Goal: Book appointment/travel/reservation

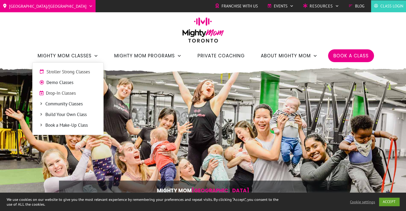
click at [59, 84] on span "Demo Classes" at bounding box center [71, 82] width 50 height 7
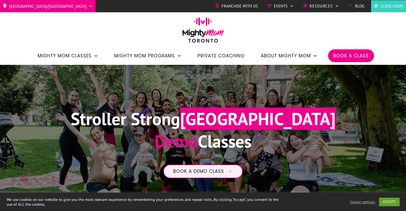
scroll to position [71, 0]
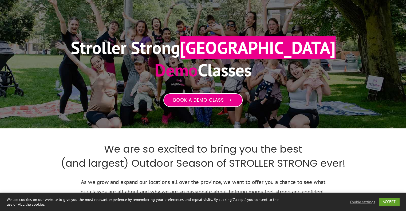
click at [195, 101] on span "Book a Demo Class" at bounding box center [198, 100] width 51 height 6
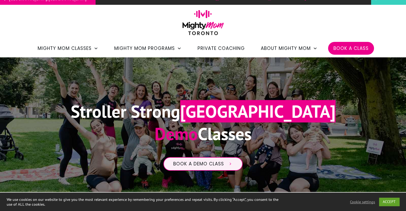
scroll to position [8, 0]
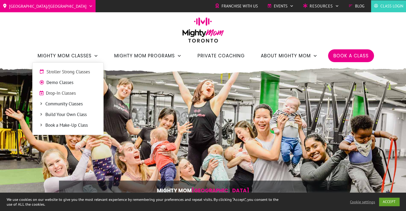
click at [63, 94] on span "Drop-In Classes" at bounding box center [71, 93] width 51 height 7
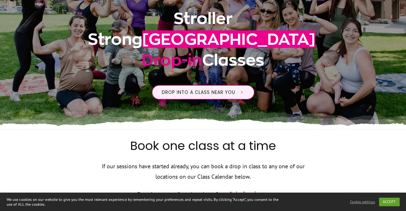
scroll to position [108, 0]
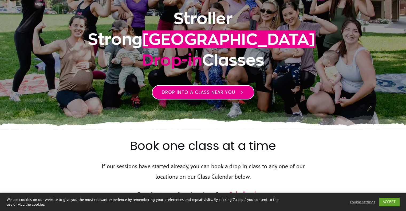
click at [205, 96] on span "Drop into a class near you" at bounding box center [198, 92] width 73 height 6
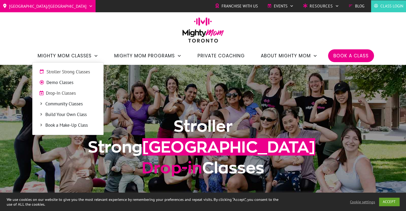
click at [64, 83] on span "Demo Classes" at bounding box center [71, 82] width 50 height 7
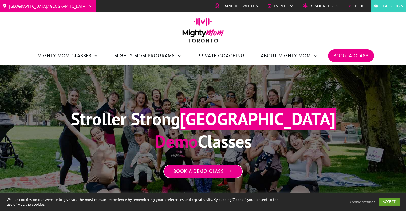
click at [218, 177] on link "Book a Demo Class" at bounding box center [202, 172] width 79 height 14
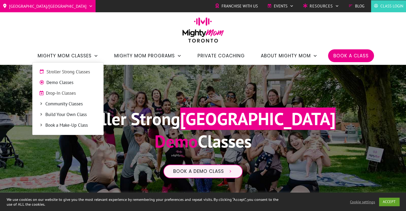
click at [63, 94] on span "Drop-In Classes" at bounding box center [71, 93] width 51 height 7
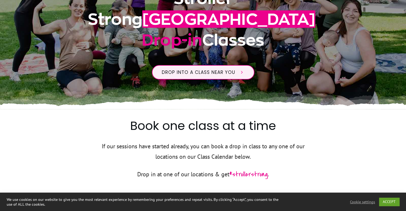
scroll to position [256, 0]
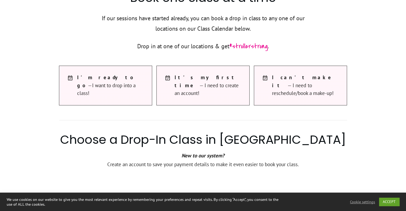
click at [96, 83] on span "I'm ready to go —I want to drop into a class!" at bounding box center [112, 85] width 70 height 23
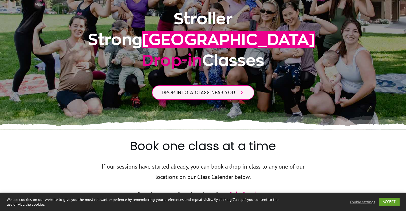
scroll to position [29, 0]
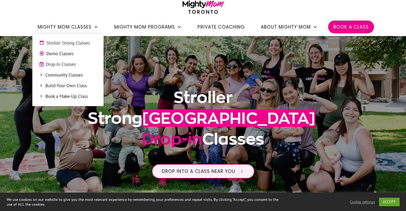
click at [59, 64] on span "Drop-In Classes" at bounding box center [71, 64] width 51 height 7
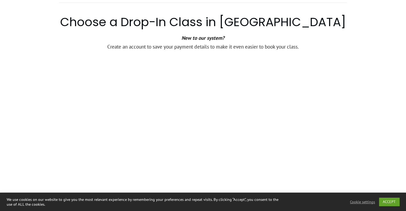
scroll to position [376, 0]
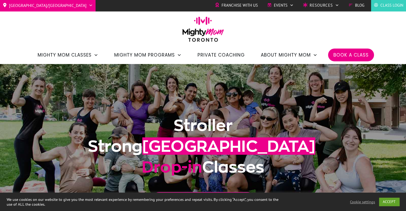
scroll to position [0, 0]
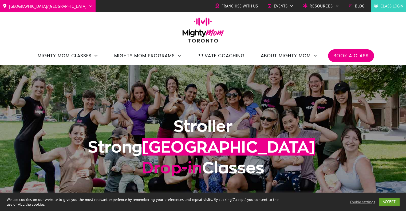
click at [349, 54] on span "Book a Class" at bounding box center [350, 55] width 35 height 9
